Goal: Use online tool/utility: Utilize a website feature to perform a specific function

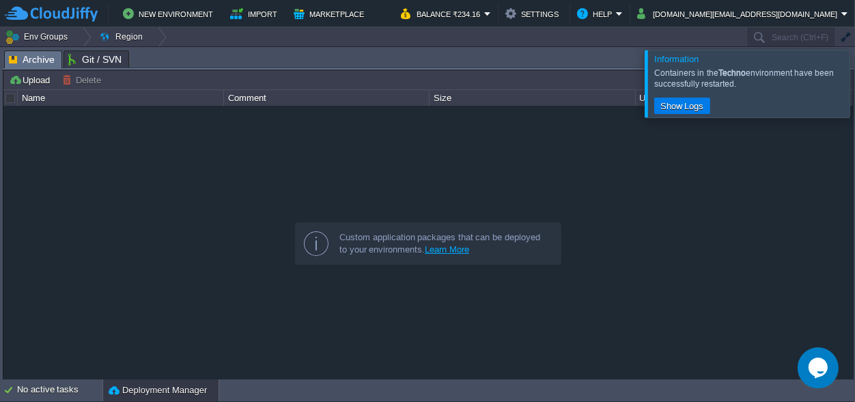
scroll to position [87, 0]
click at [854, 86] on div at bounding box center [872, 83] width 0 height 67
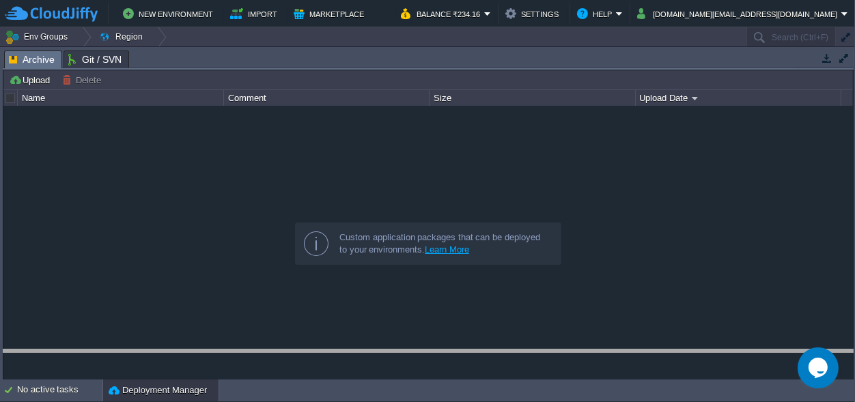
drag, startPoint x: 347, startPoint y: 57, endPoint x: 374, endPoint y: 427, distance: 370.5
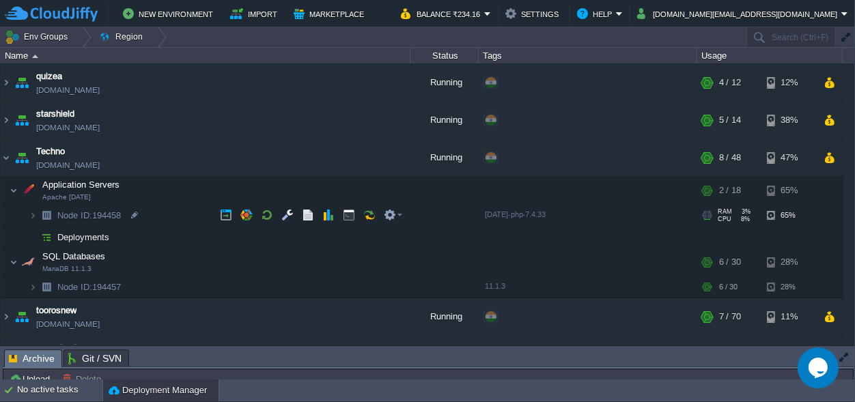
scroll to position [214, 0]
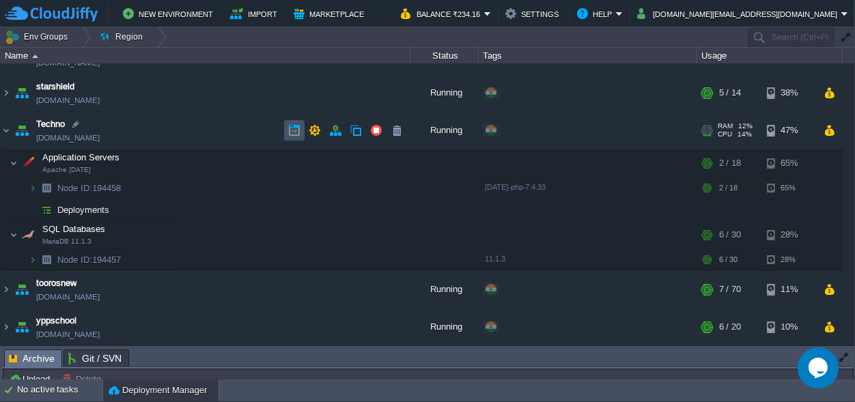
click at [294, 129] on button "button" at bounding box center [294, 130] width 12 height 12
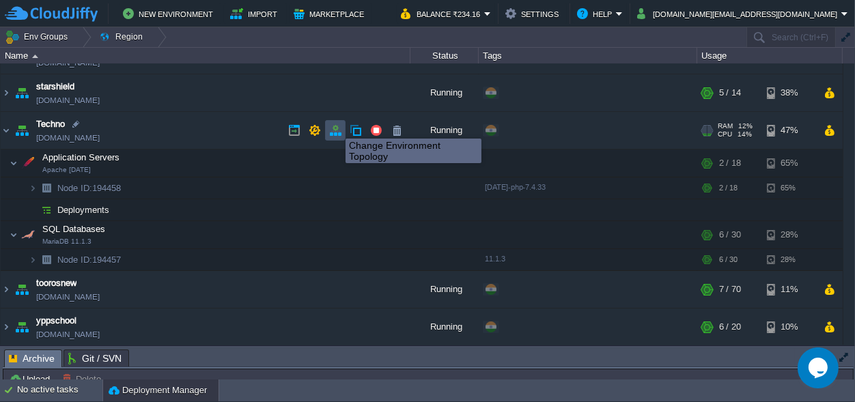
click at [335, 126] on button "button" at bounding box center [335, 130] width 12 height 12
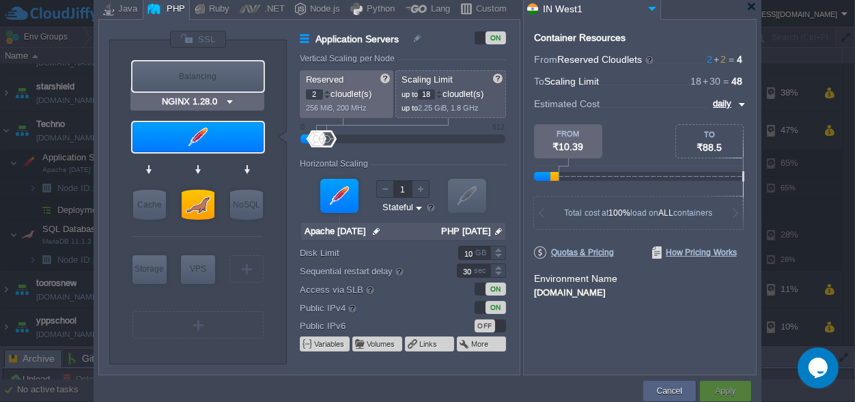
click at [212, 74] on div "Balancing" at bounding box center [198, 76] width 131 height 30
type input "Load Balancer"
type input "1"
type input "4"
type input "NGINX 1.28.0"
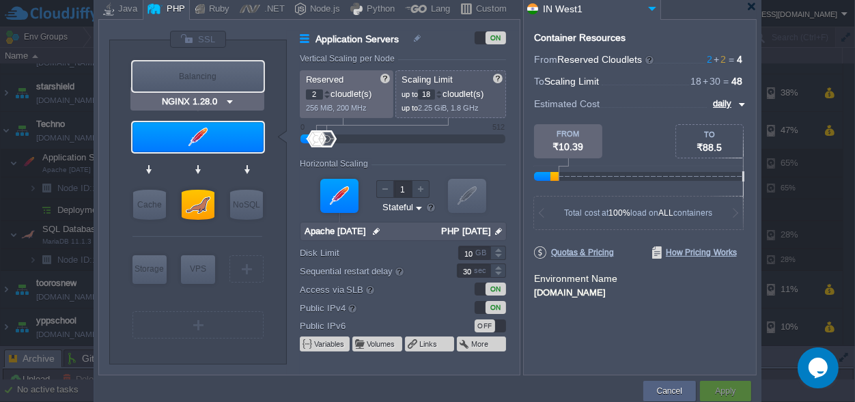
type input "1.28.0-almalin..."
type input "20"
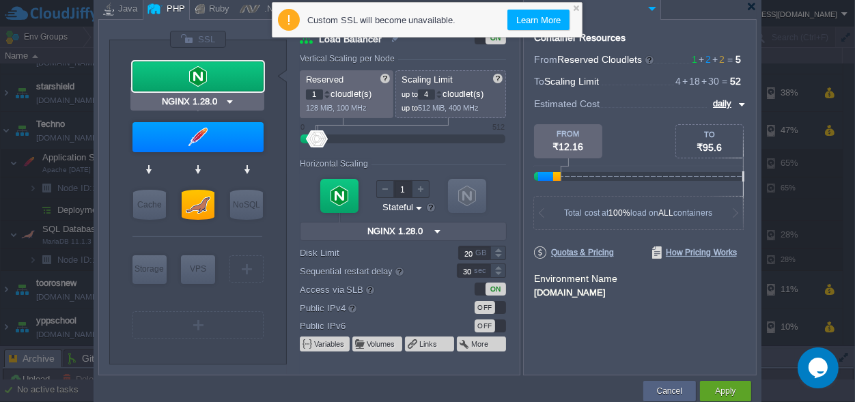
type input "Apache 2.4.54"
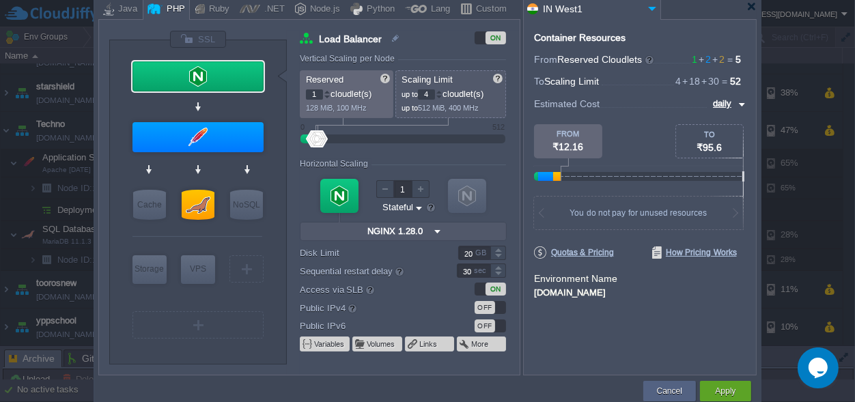
click at [598, 337] on div "Container Resources From Reserved Cloudlets 1 + 2 + 2 ... = 5 not added To Scal…" at bounding box center [640, 197] width 234 height 357
click at [725, 391] on button "Apply" at bounding box center [725, 392] width 20 height 14
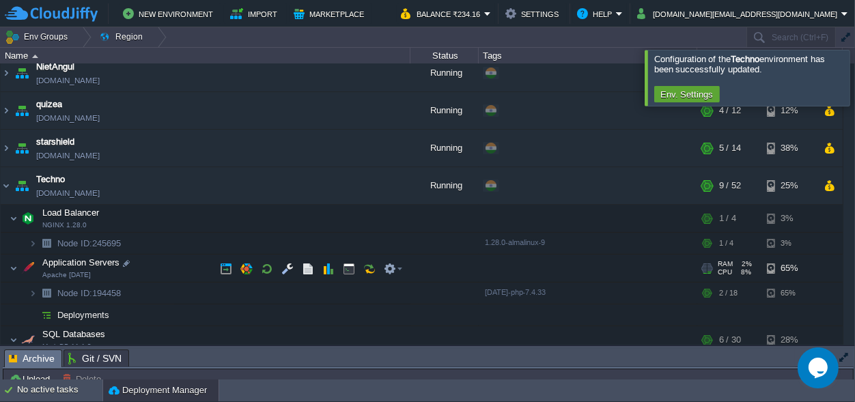
scroll to position [221, 0]
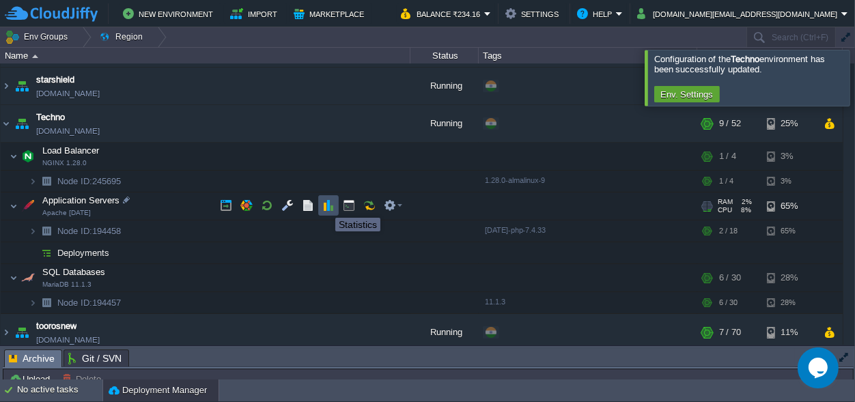
click at [325, 206] on button "button" at bounding box center [328, 205] width 12 height 12
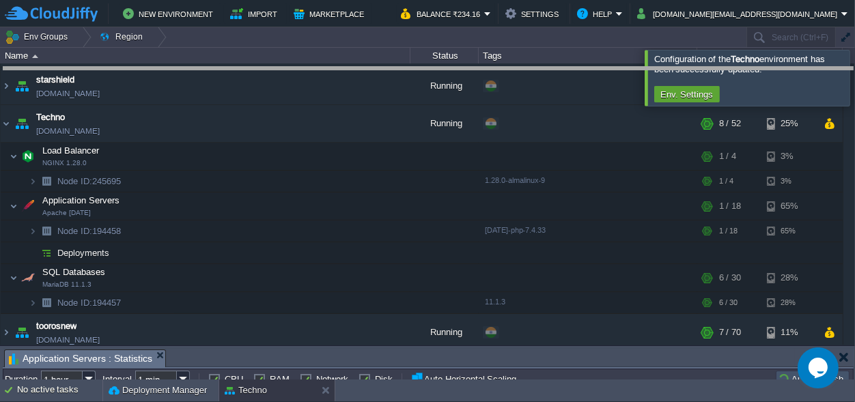
drag, startPoint x: 353, startPoint y: 359, endPoint x: 355, endPoint y: -53, distance: 412.5
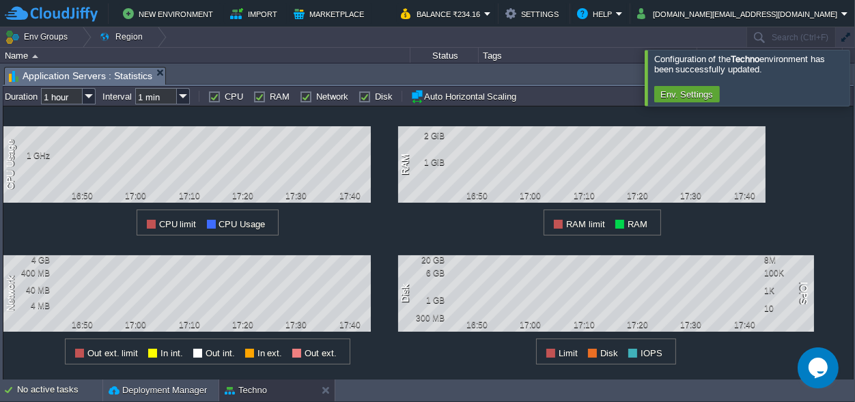
click at [854, 83] on div at bounding box center [872, 77] width 0 height 55
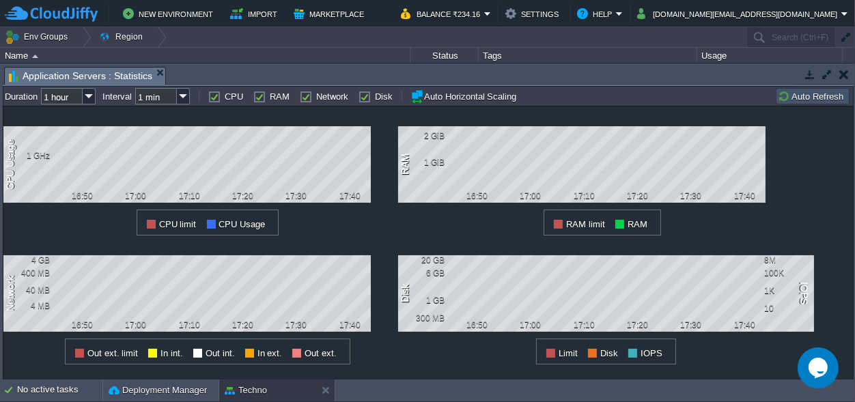
click at [846, 69] on button "button" at bounding box center [844, 74] width 10 height 12
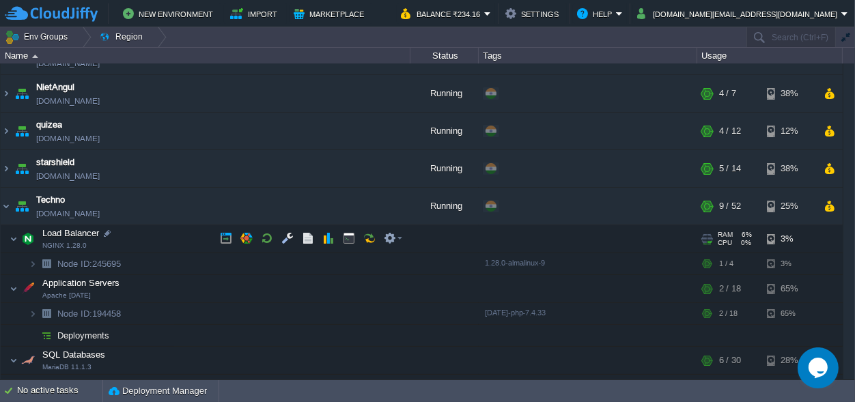
scroll to position [191, 0]
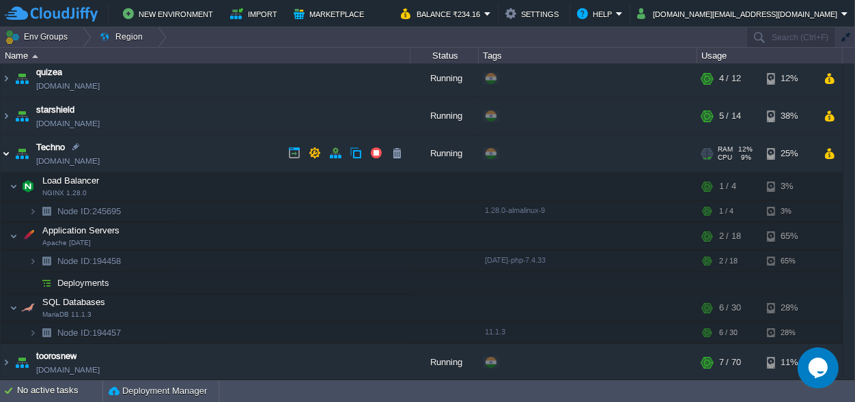
click at [3, 154] on img at bounding box center [6, 153] width 11 height 37
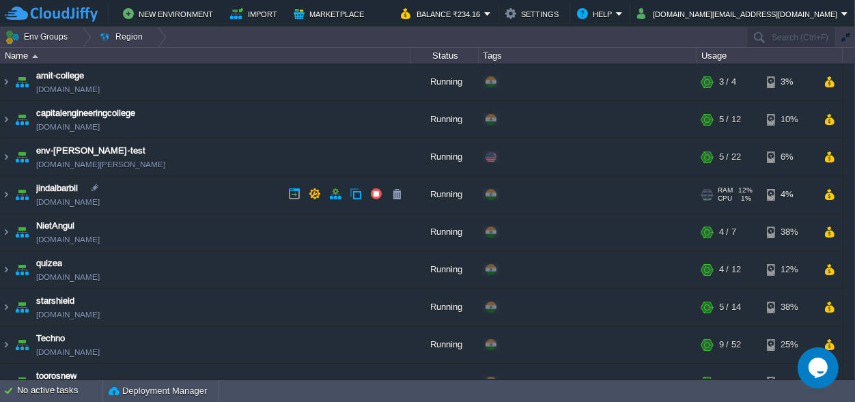
scroll to position [59, 0]
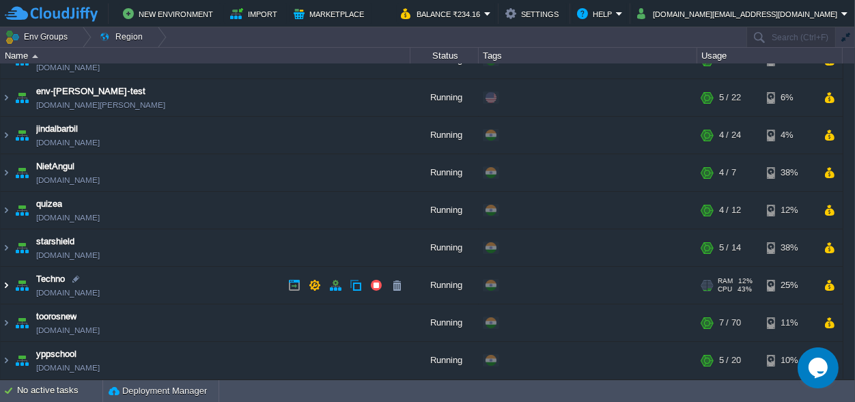
click at [3, 285] on img at bounding box center [6, 285] width 11 height 37
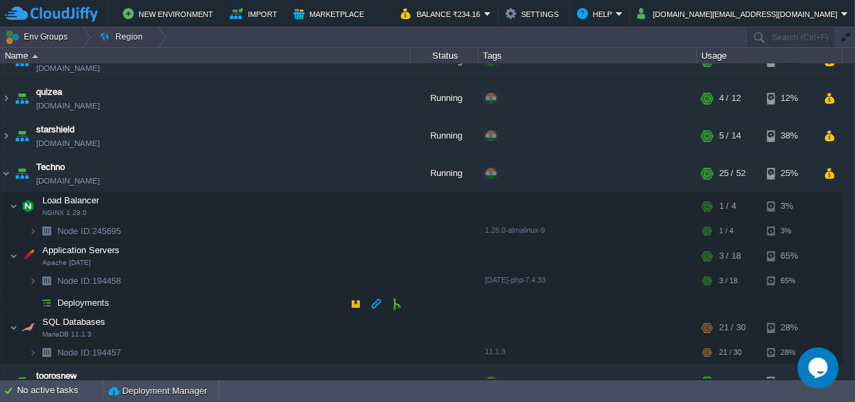
scroll to position [187, 0]
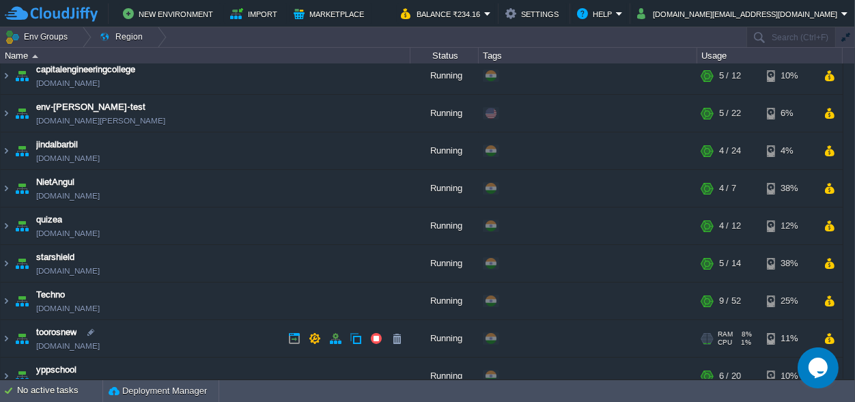
scroll to position [59, 0]
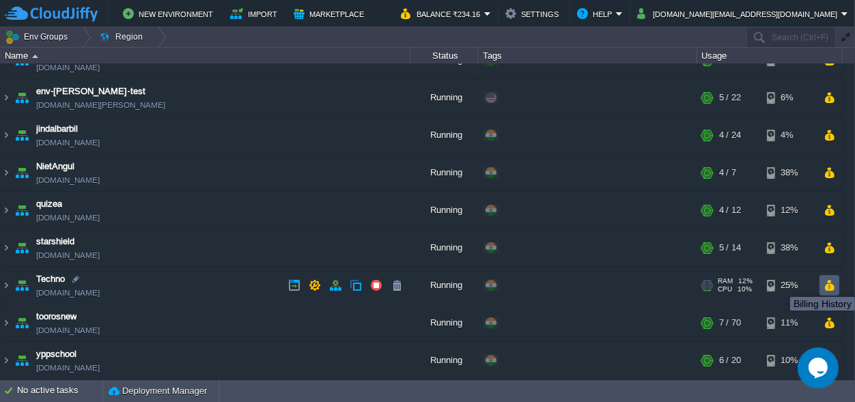
click at [828, 285] on button "button" at bounding box center [830, 285] width 12 height 12
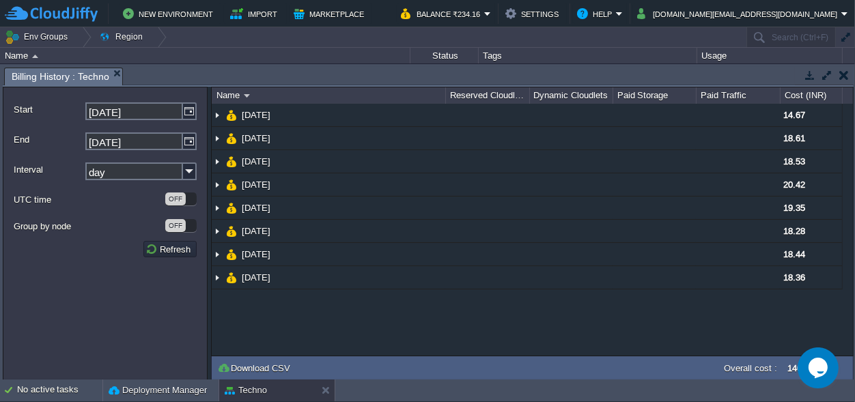
click at [846, 77] on button "button" at bounding box center [844, 75] width 10 height 12
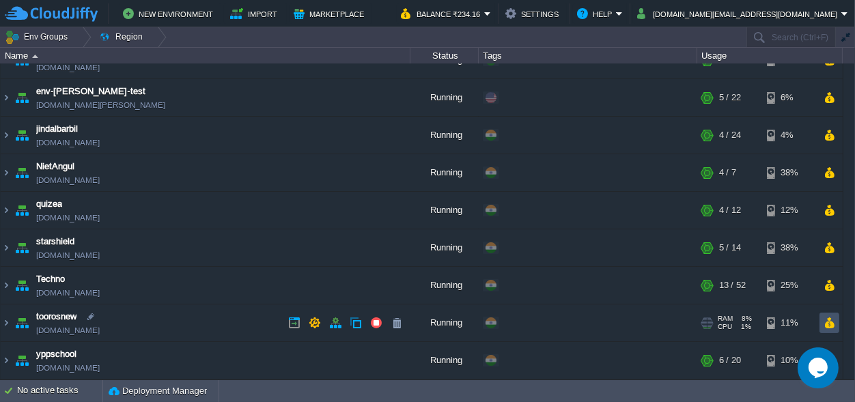
click at [828, 326] on button "button" at bounding box center [830, 323] width 12 height 12
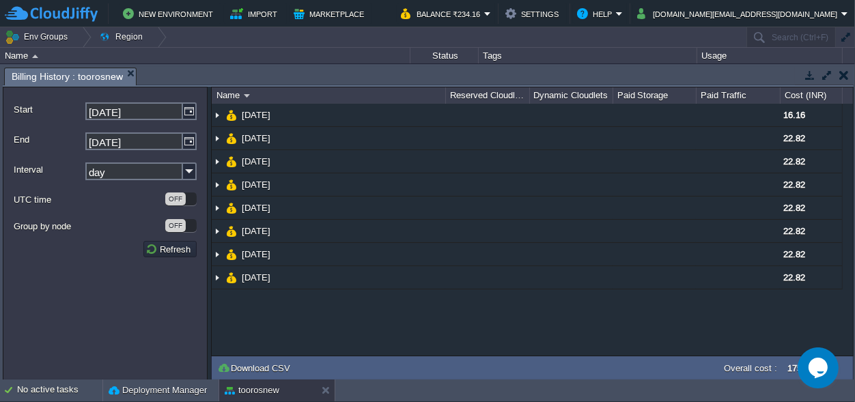
click at [847, 72] on button "button" at bounding box center [844, 75] width 10 height 12
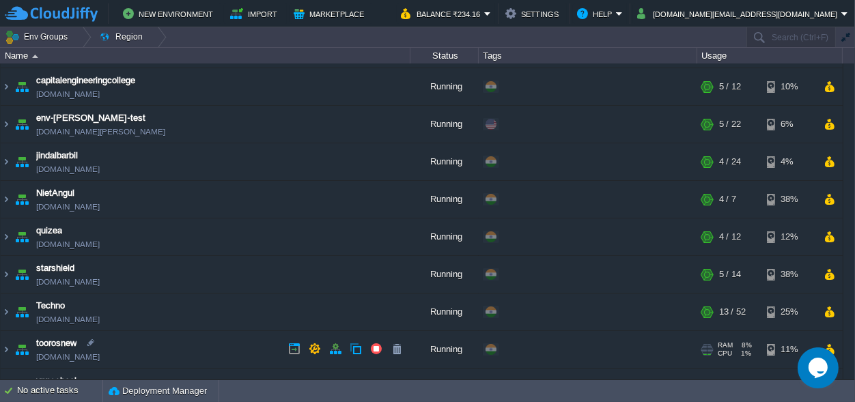
scroll to position [0, 0]
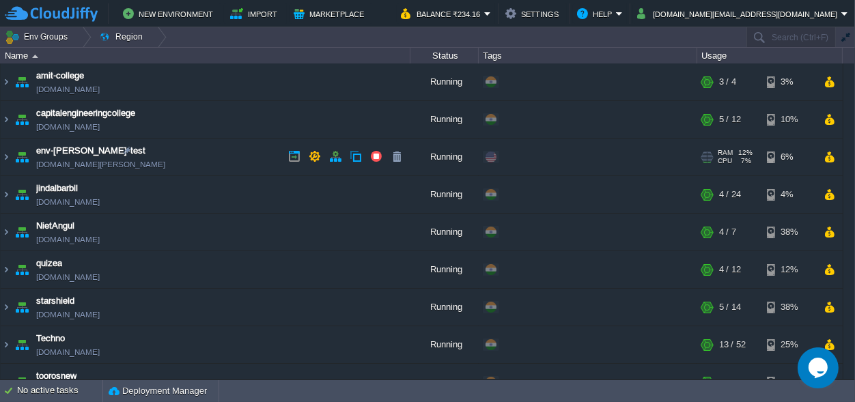
click at [491, 158] on span at bounding box center [491, 157] width 11 height 11
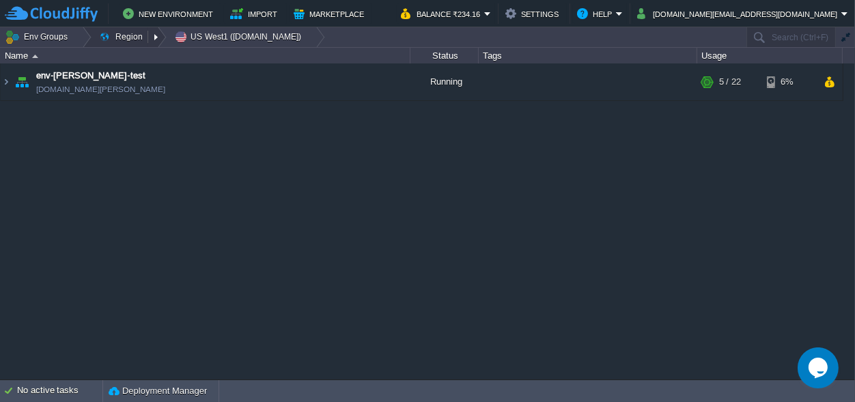
click at [122, 36] on button "Region" at bounding box center [123, 36] width 48 height 19
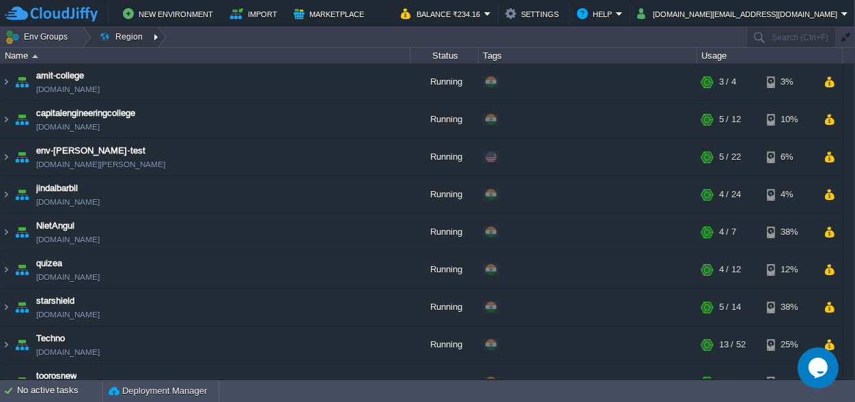
click at [148, 34] on div at bounding box center [157, 37] width 18 height 20
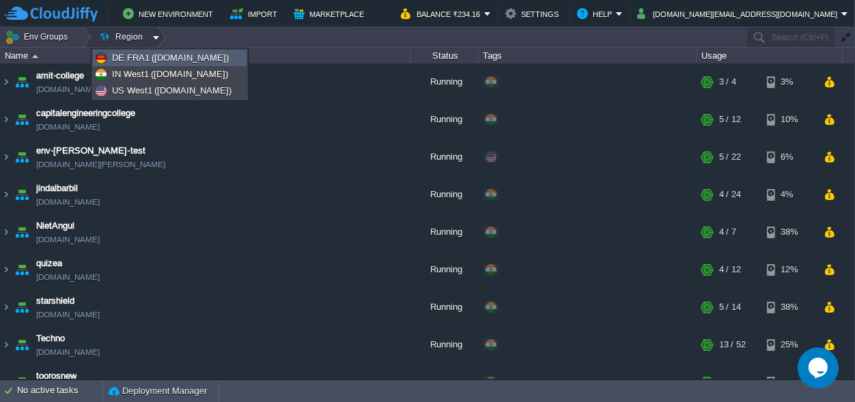
click at [154, 59] on span "DE FRA1 ([DOMAIN_NAME])" at bounding box center [170, 58] width 117 height 10
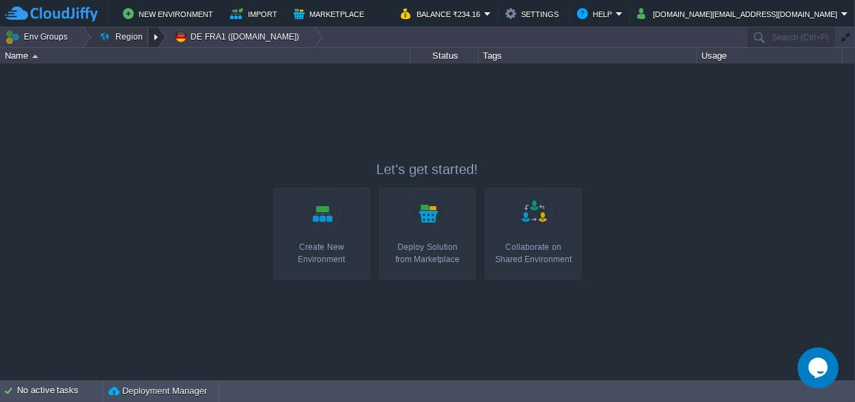
click at [148, 36] on div at bounding box center [157, 37] width 18 height 20
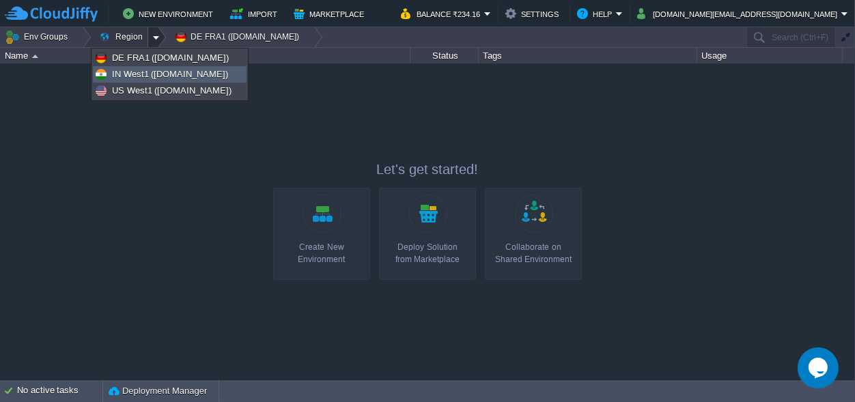
click at [166, 76] on span "IN West1 ([DOMAIN_NAME])" at bounding box center [170, 74] width 116 height 10
